Goal: Transaction & Acquisition: Subscribe to service/newsletter

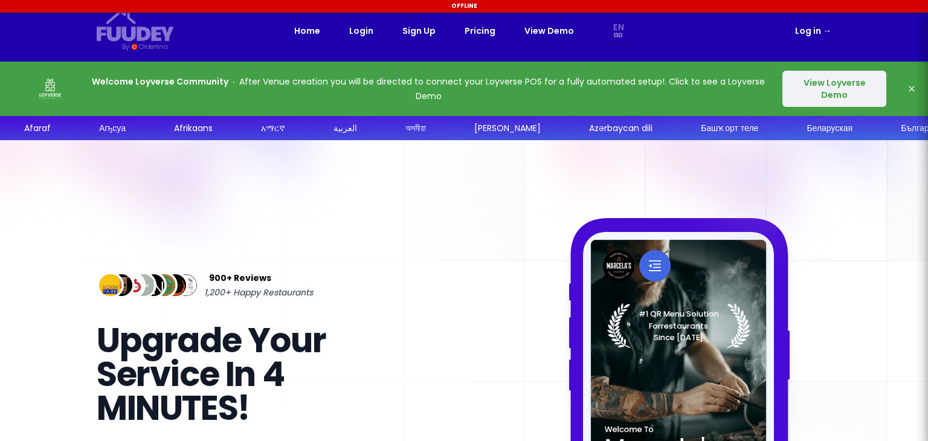
select select "en"
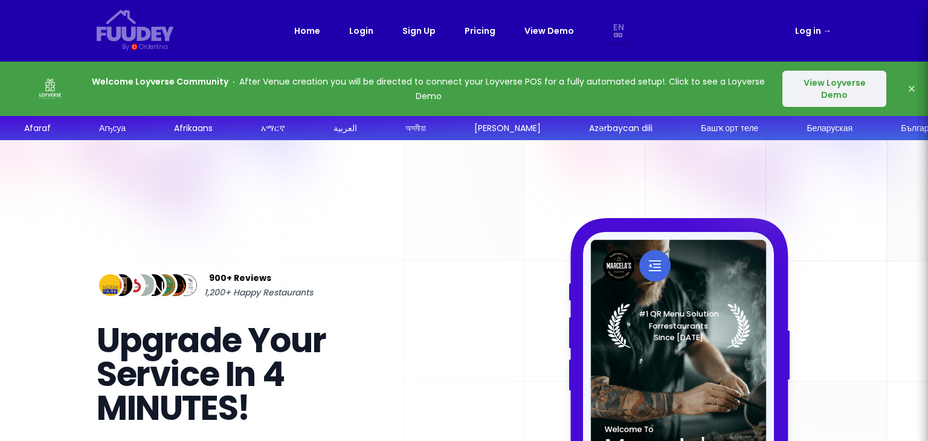
click at [482, 25] on link "Pricing" at bounding box center [480, 31] width 31 height 15
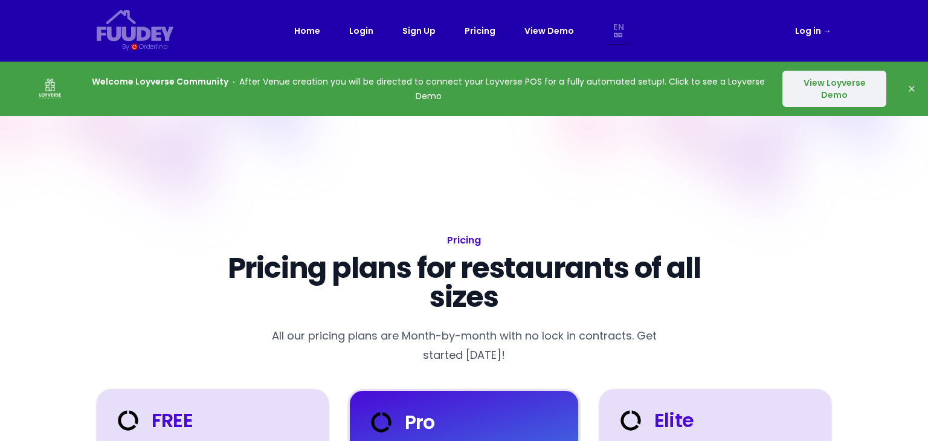
select select "en"
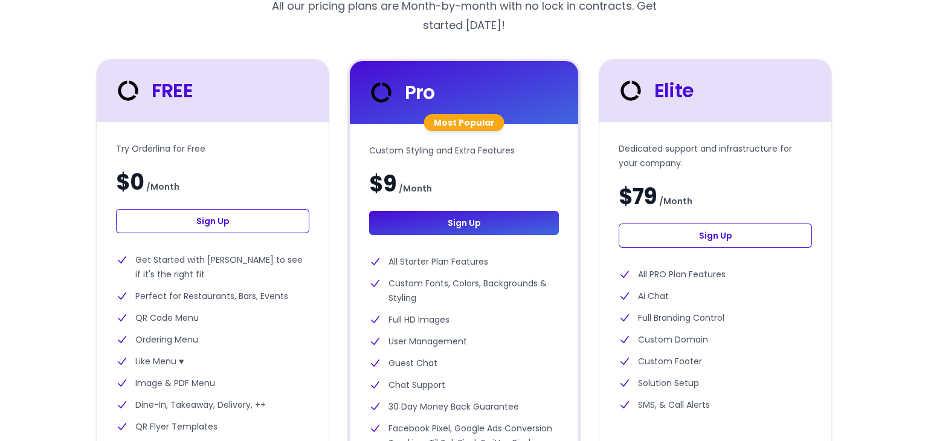
select select "en"
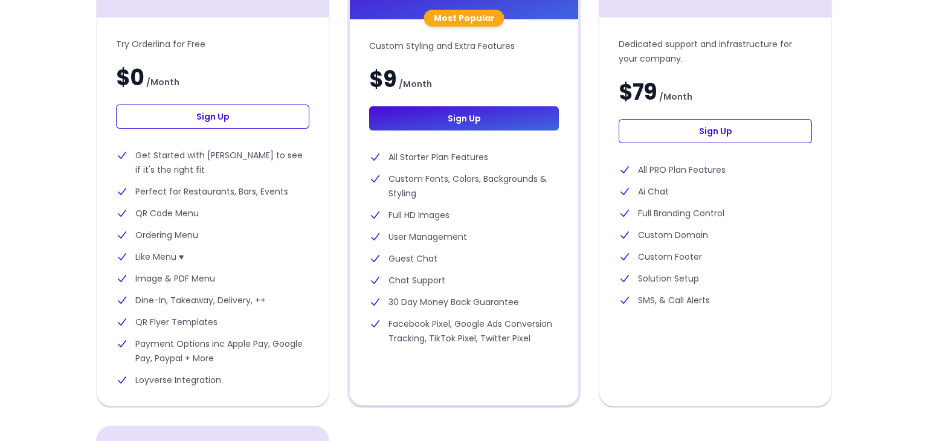
scroll to position [431, 0]
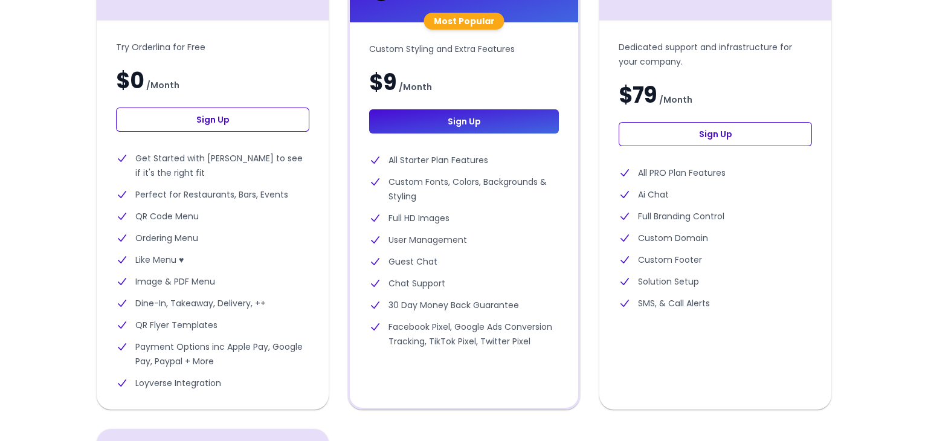
click at [259, 119] on link "Sign Up" at bounding box center [212, 120] width 193 height 24
select select "en"
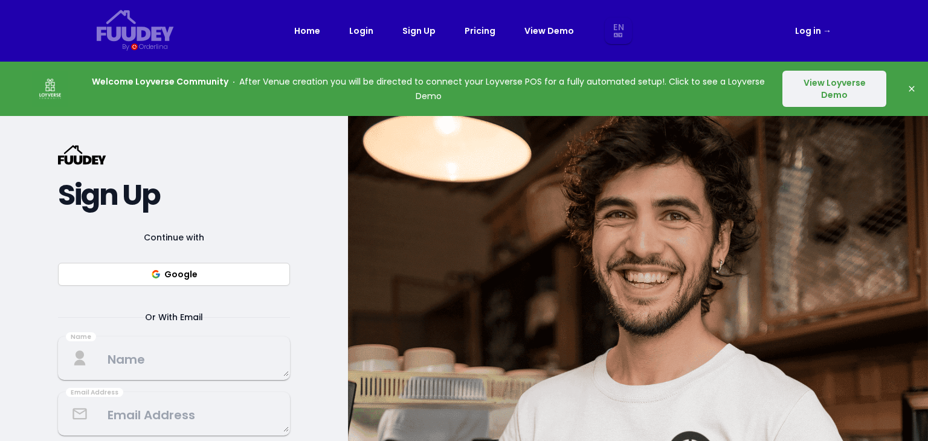
click at [842, 103] on button "View Loyverse Demo" at bounding box center [834, 89] width 104 height 36
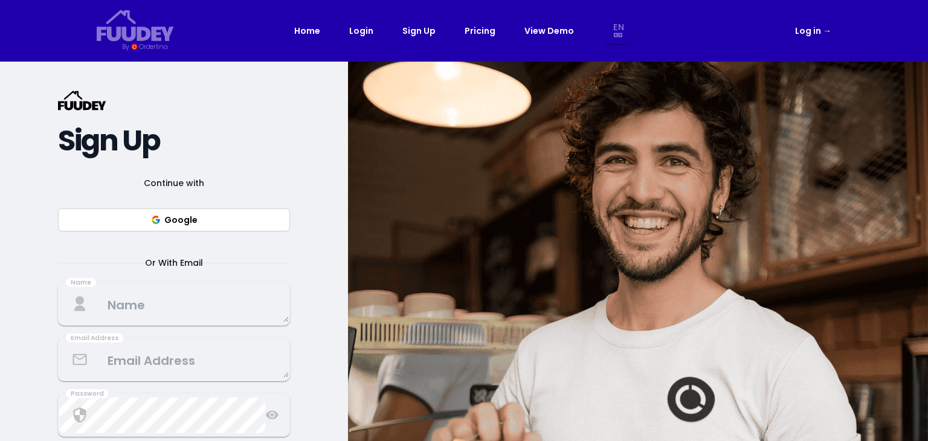
select select "en"
click at [488, 27] on link "Pricing" at bounding box center [480, 31] width 31 height 15
select select "en"
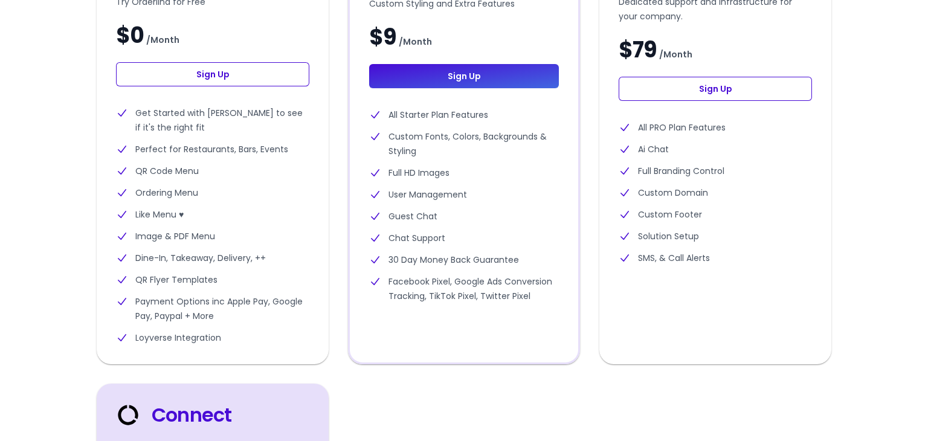
scroll to position [398, 0]
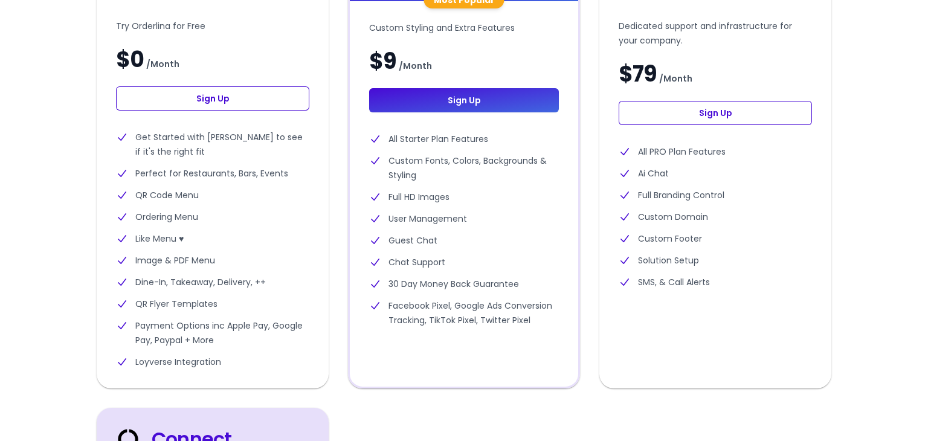
click at [243, 102] on link "Sign Up" at bounding box center [212, 98] width 193 height 24
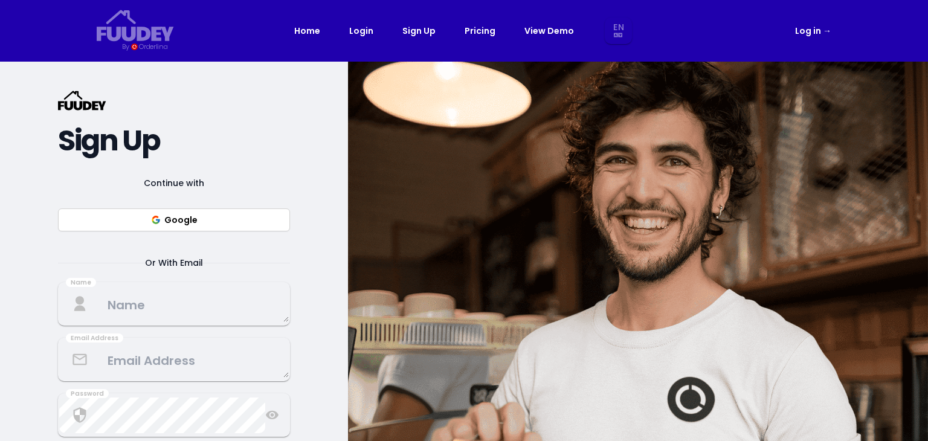
select select "en"
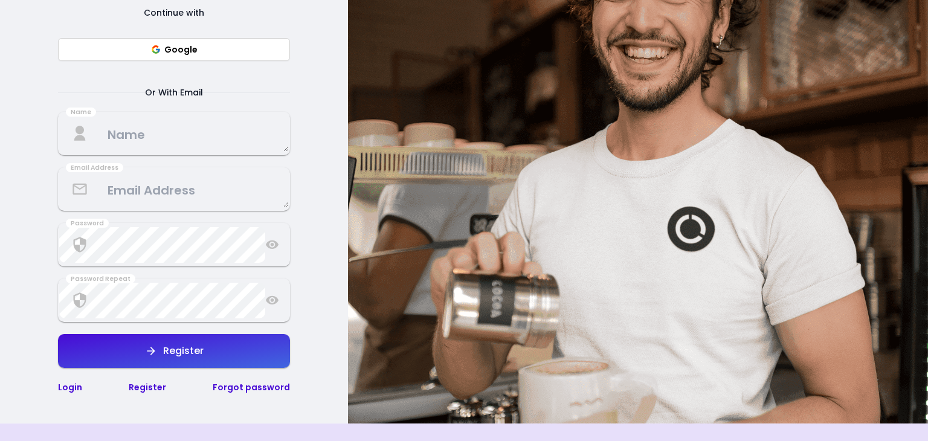
scroll to position [195, 0]
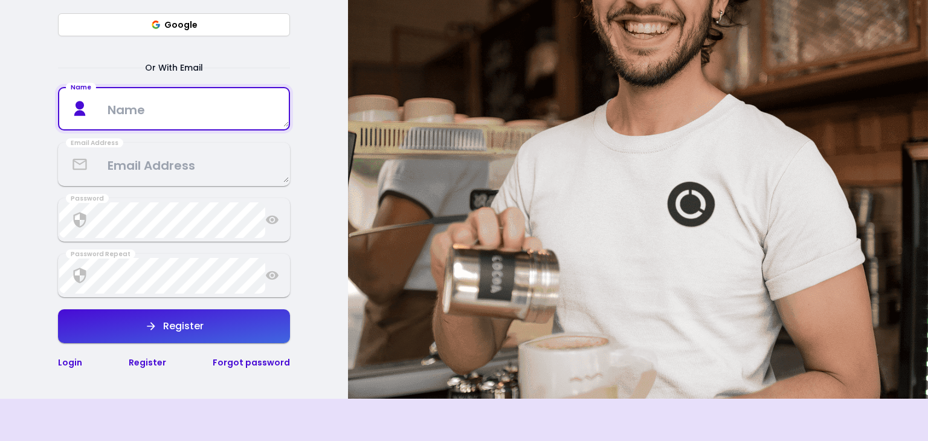
click at [227, 106] on textarea at bounding box center [174, 109] width 230 height 36
type textarea "[PERSON_NAME]"
type textarea "[EMAIL_ADDRESS][DOMAIN_NAME]"
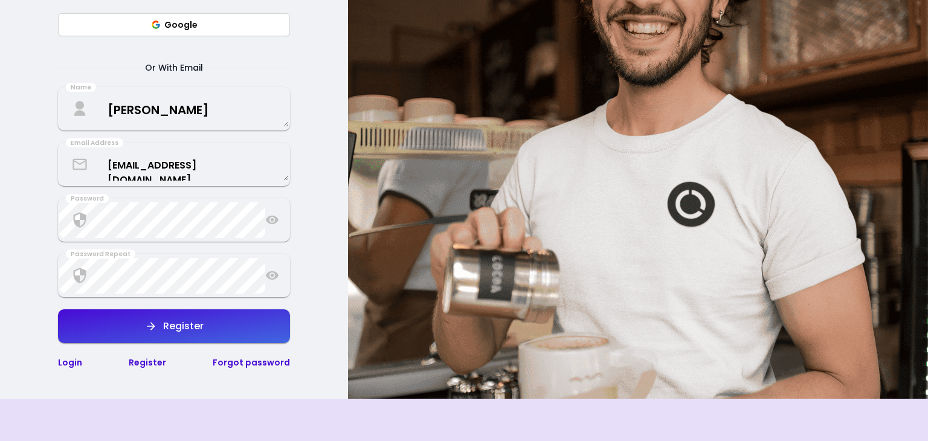
click at [273, 222] on icon at bounding box center [272, 220] width 14 height 15
click at [273, 222] on icon at bounding box center [272, 220] width 12 height 10
click at [273, 222] on icon at bounding box center [272, 220] width 14 height 15
click at [276, 277] on icon at bounding box center [272, 275] width 13 height 9
click at [208, 321] on button "Register" at bounding box center [174, 326] width 232 height 34
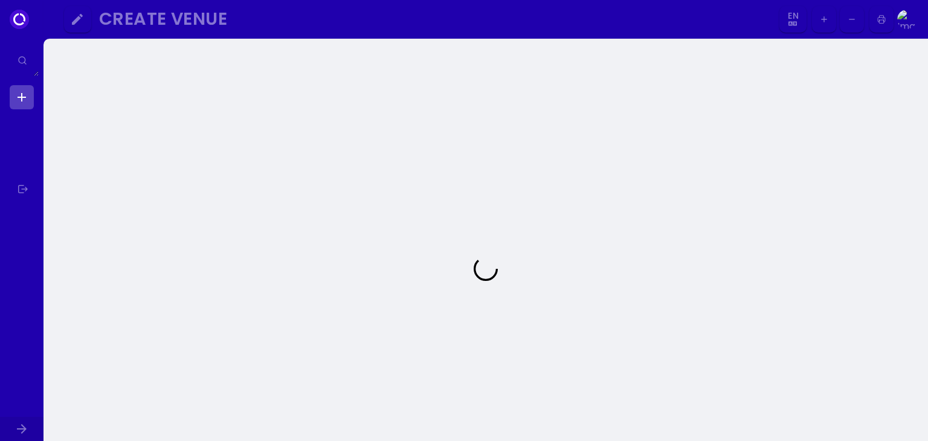
select select "en"
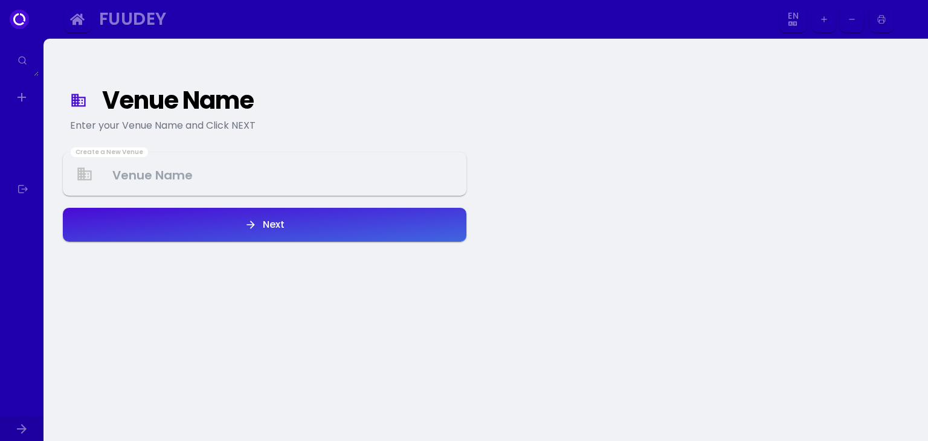
select select "en"
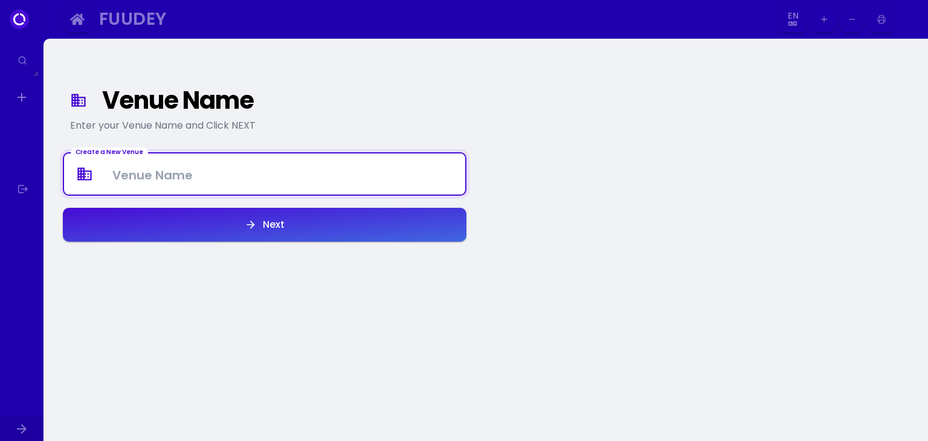
click at [382, 178] on Venue at bounding box center [264, 174] width 401 height 36
type Venue "WORLD WOK RESTAURANT"
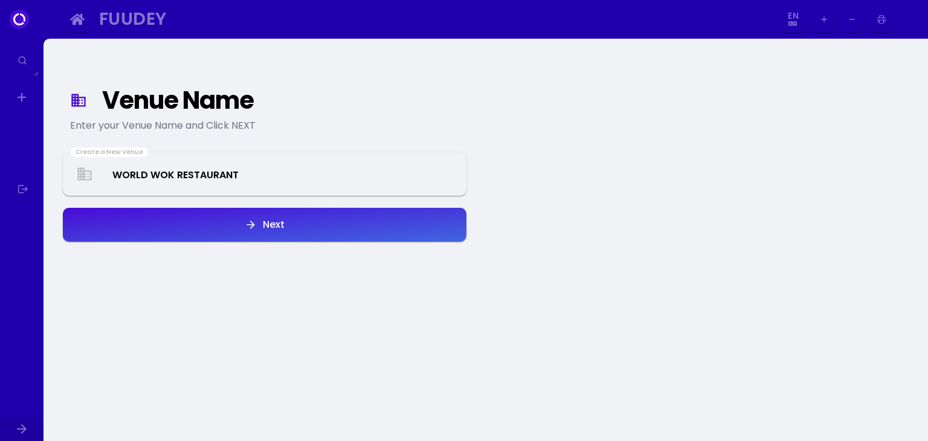
drag, startPoint x: 335, startPoint y: 239, endPoint x: 293, endPoint y: 215, distance: 48.2
click at [293, 215] on button "Next" at bounding box center [265, 225] width 404 height 34
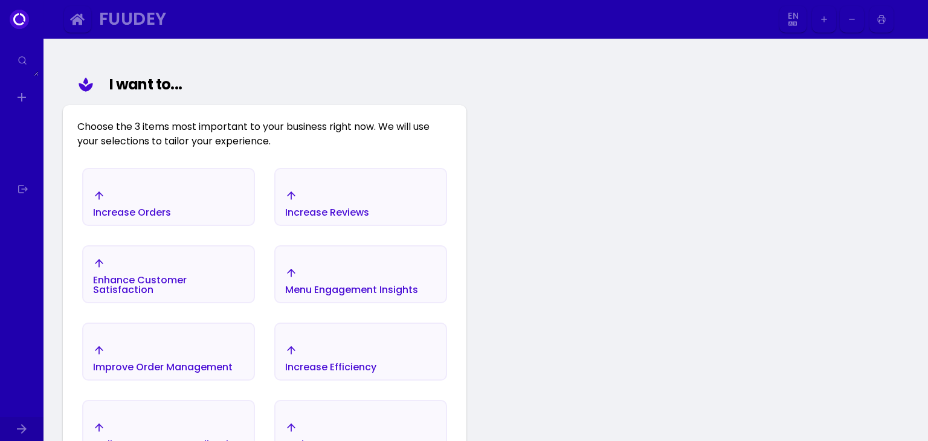
scroll to position [140, 0]
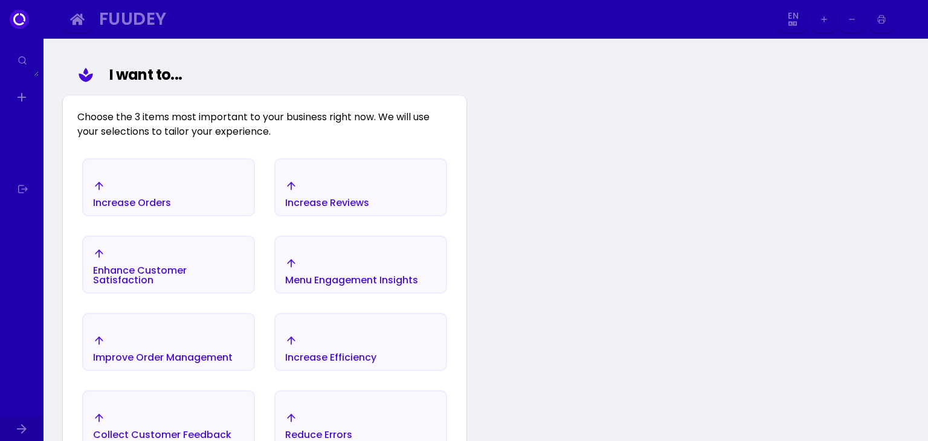
click at [169, 208] on div "Increase Orders" at bounding box center [132, 203] width 78 height 10
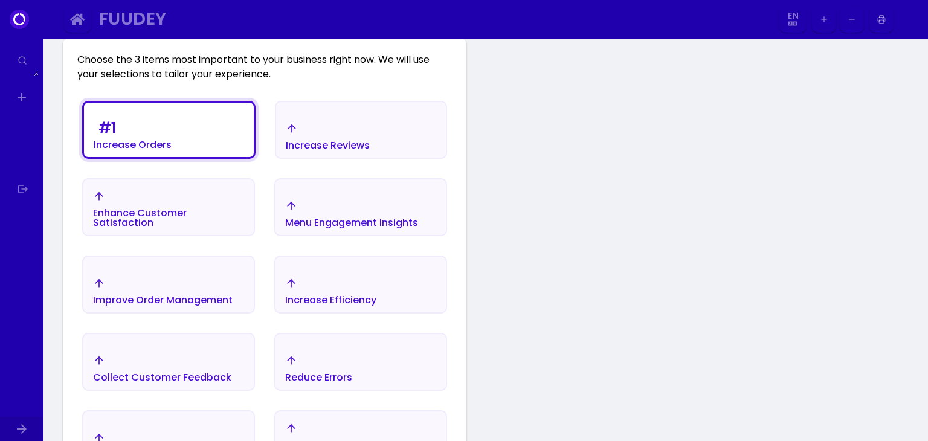
scroll to position [203, 0]
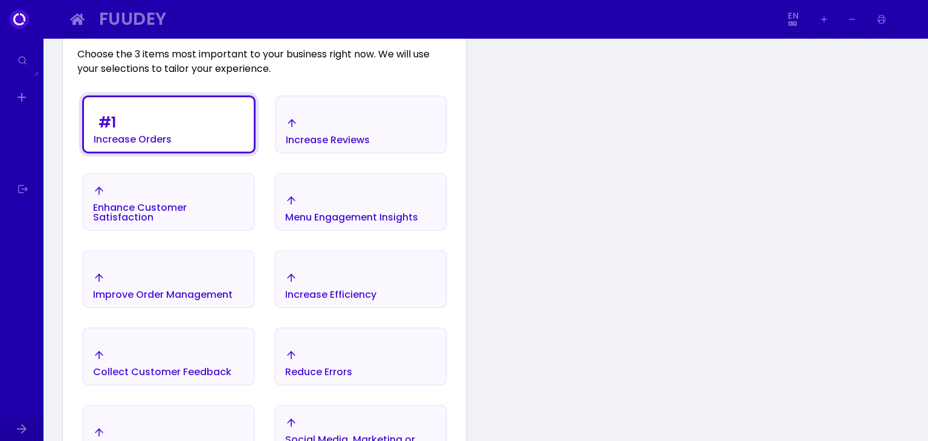
click at [332, 113] on div "Increase Reviews" at bounding box center [361, 131] width 170 height 42
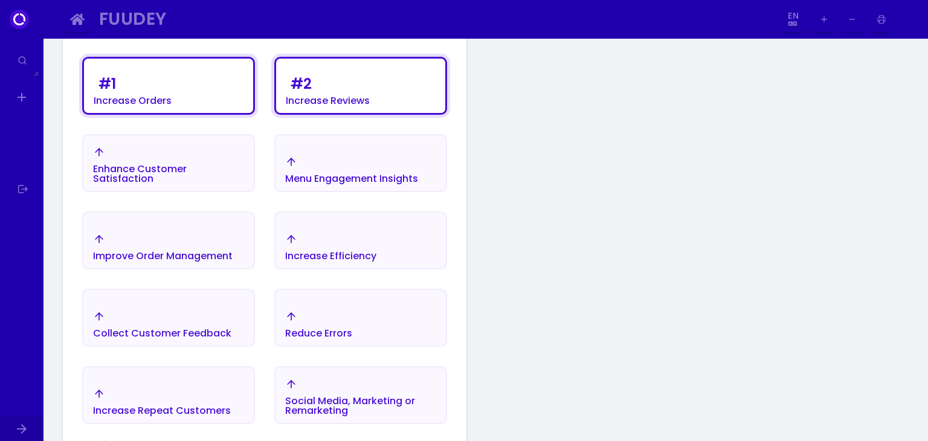
scroll to position [243, 0]
click at [369, 173] on div "Menu Engagement Insights" at bounding box center [351, 178] width 133 height 10
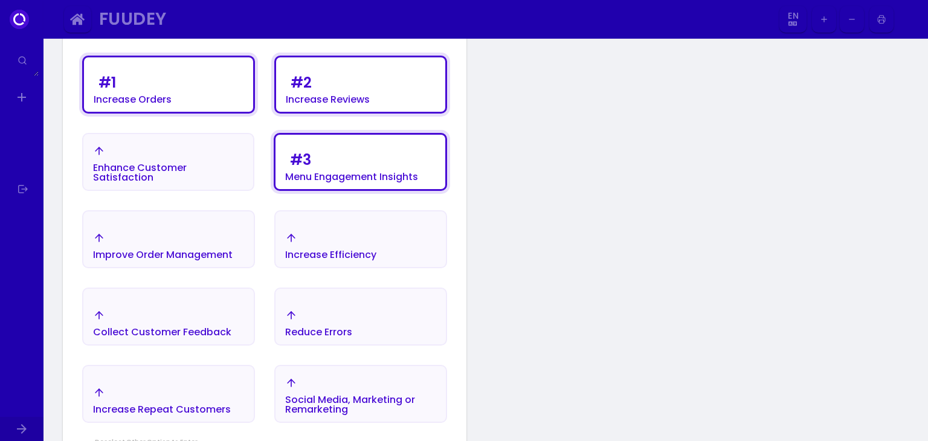
click at [230, 160] on div "Enhance Customer Satisfaction" at bounding box center [168, 163] width 150 height 37
click at [208, 166] on div "Enhance Customer Satisfaction" at bounding box center [168, 172] width 150 height 19
click at [383, 173] on div "Menu Engagement Insights" at bounding box center [351, 177] width 133 height 10
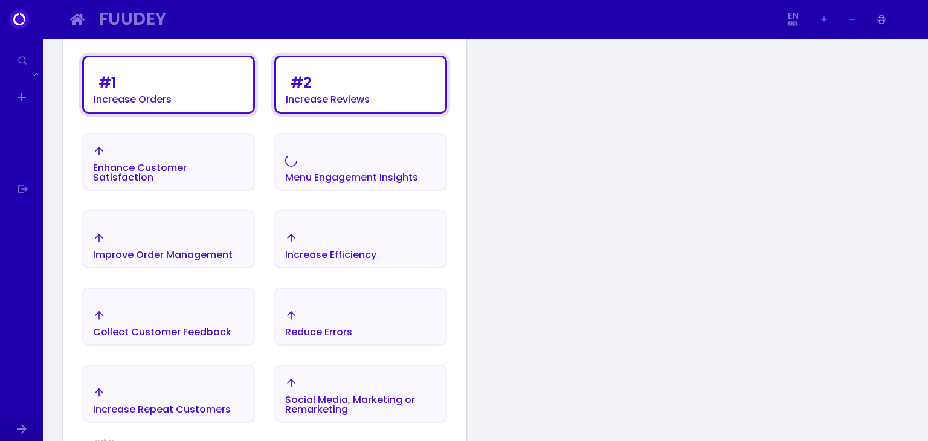
click at [366, 415] on div "Social Media, Marketing or Remarketing" at bounding box center [361, 396] width 170 height 52
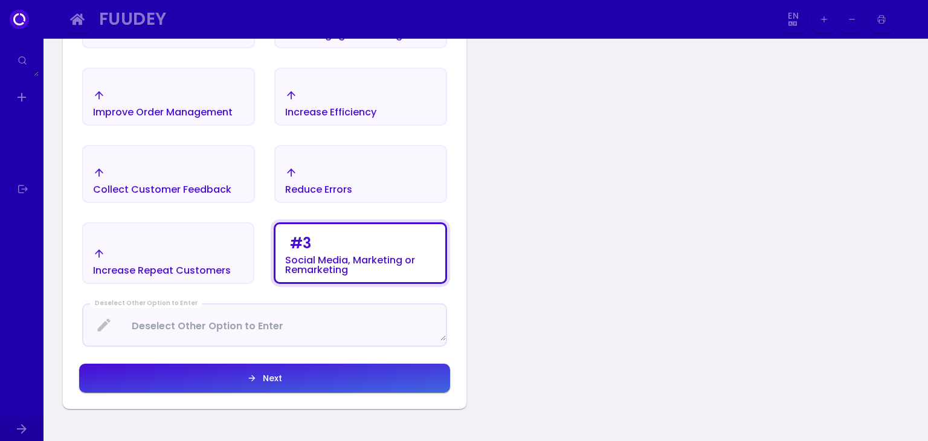
scroll to position [386, 0]
click at [348, 378] on button "Next" at bounding box center [264, 377] width 371 height 29
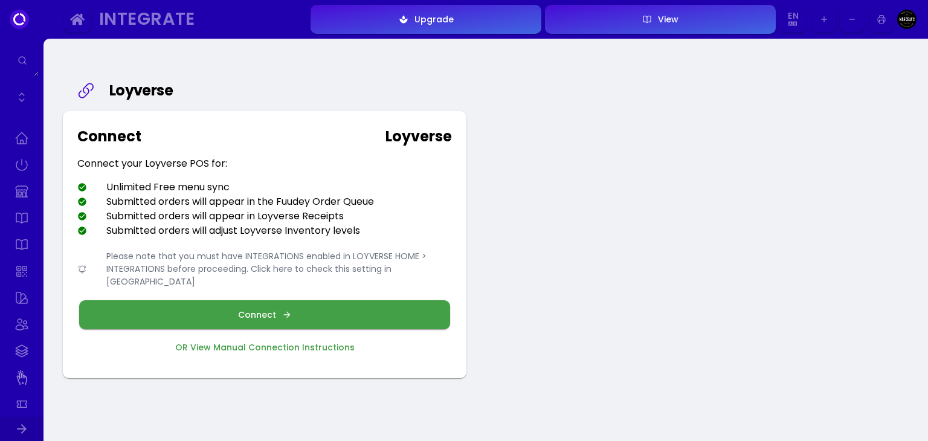
click at [291, 300] on button "Connect" at bounding box center [264, 314] width 371 height 29
